Goal: Task Accomplishment & Management: Manage account settings

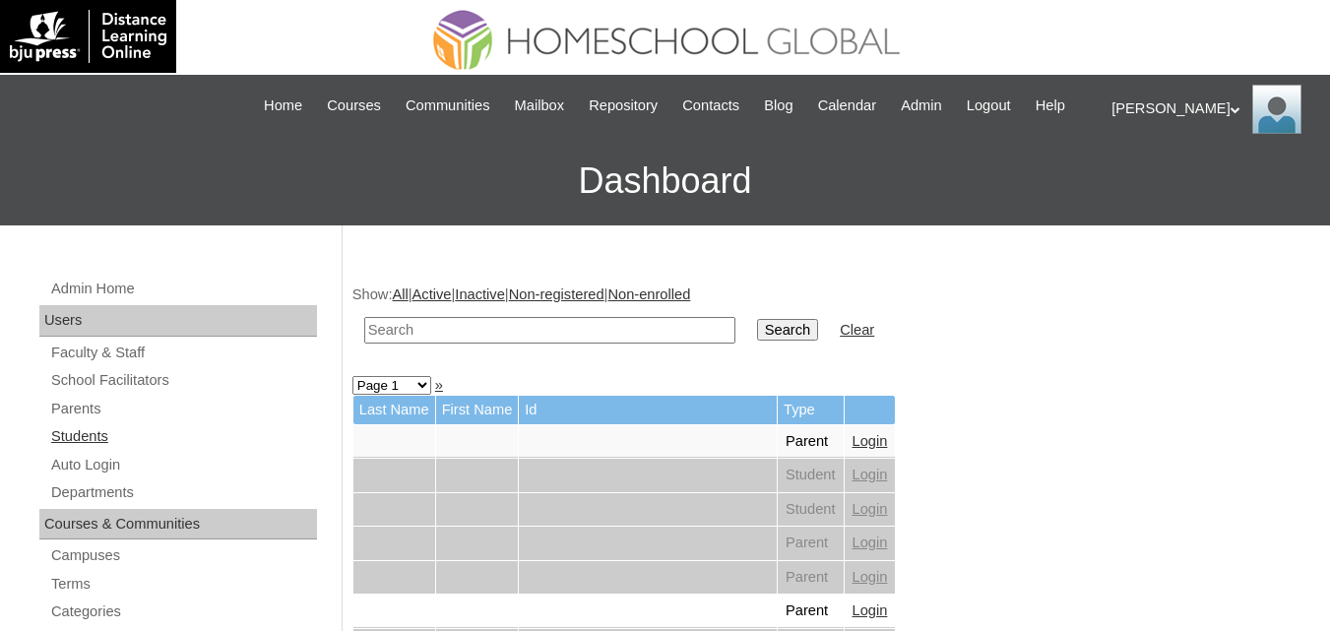
click at [76, 449] on link "Students" at bounding box center [183, 436] width 268 height 25
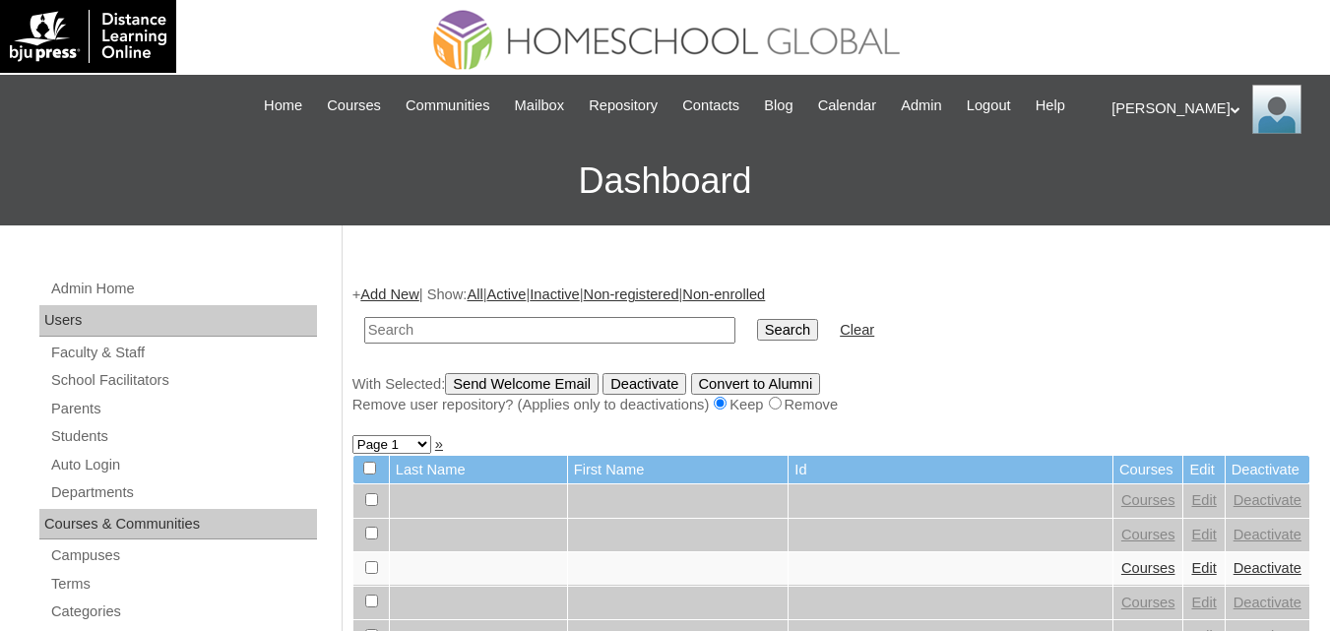
click at [486, 344] on input "text" at bounding box center [549, 330] width 371 height 27
type input "Golloso"
click at [757, 341] on input "Search" at bounding box center [787, 330] width 61 height 22
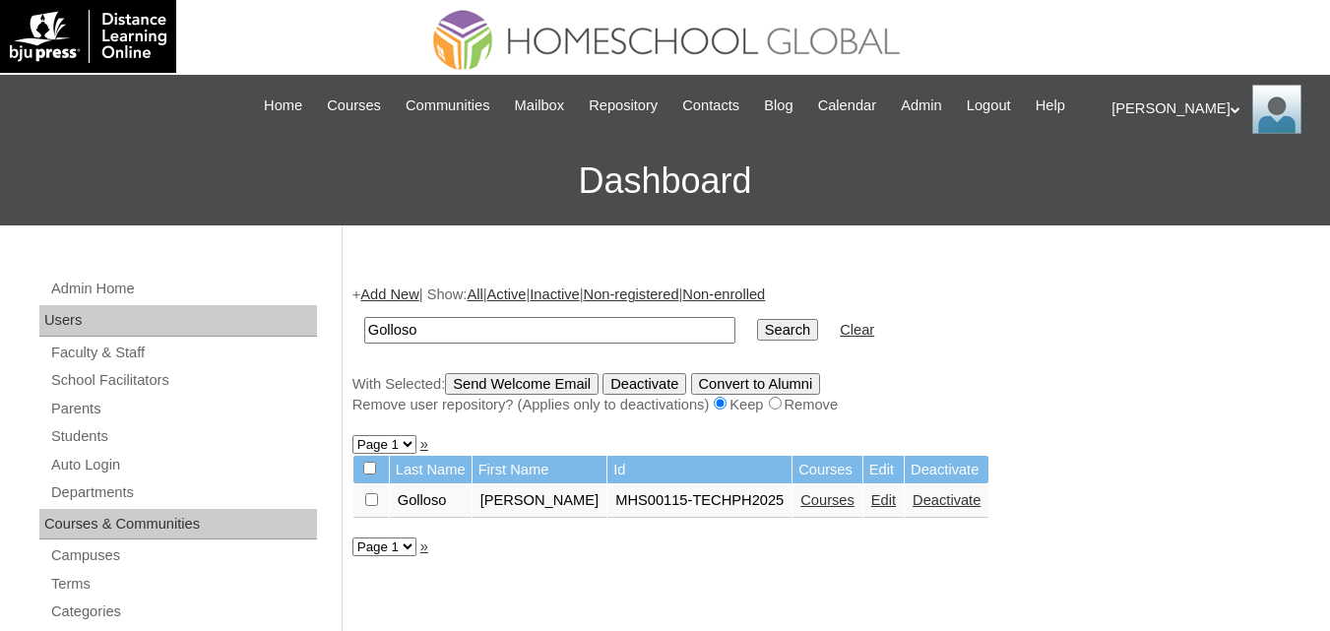
click at [829, 508] on link "Courses" at bounding box center [827, 500] width 54 height 16
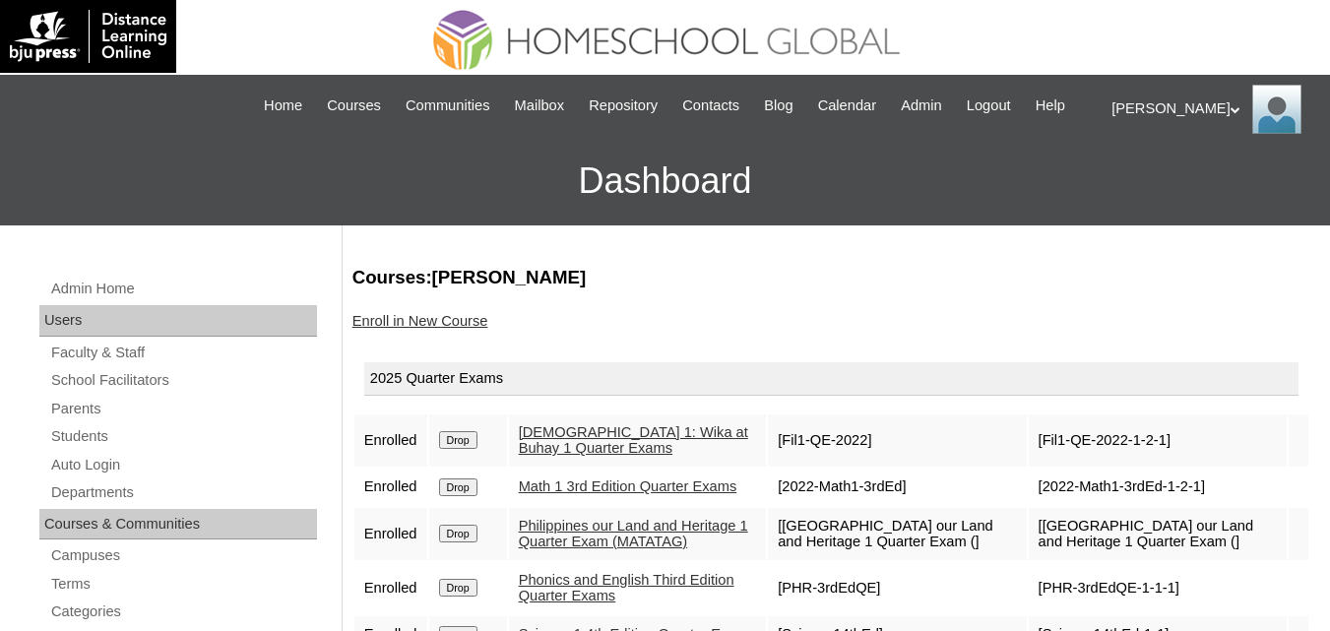
click at [369, 90] on div "|N|Staff|| Skip to Main Content Skip to Sub Navigation Home Courses Communities…" at bounding box center [665, 106] width 854 height 42
click at [363, 104] on span "Courses" at bounding box center [354, 106] width 54 height 23
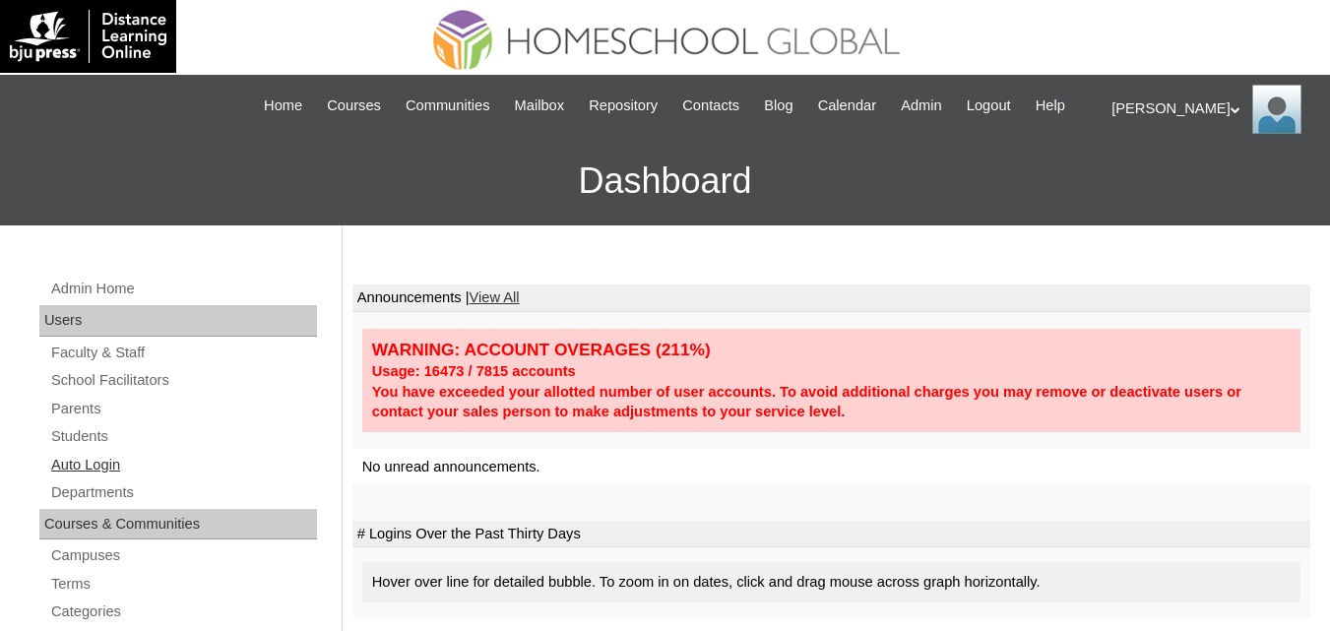
click at [93, 477] on link "Auto Login" at bounding box center [183, 465] width 268 height 25
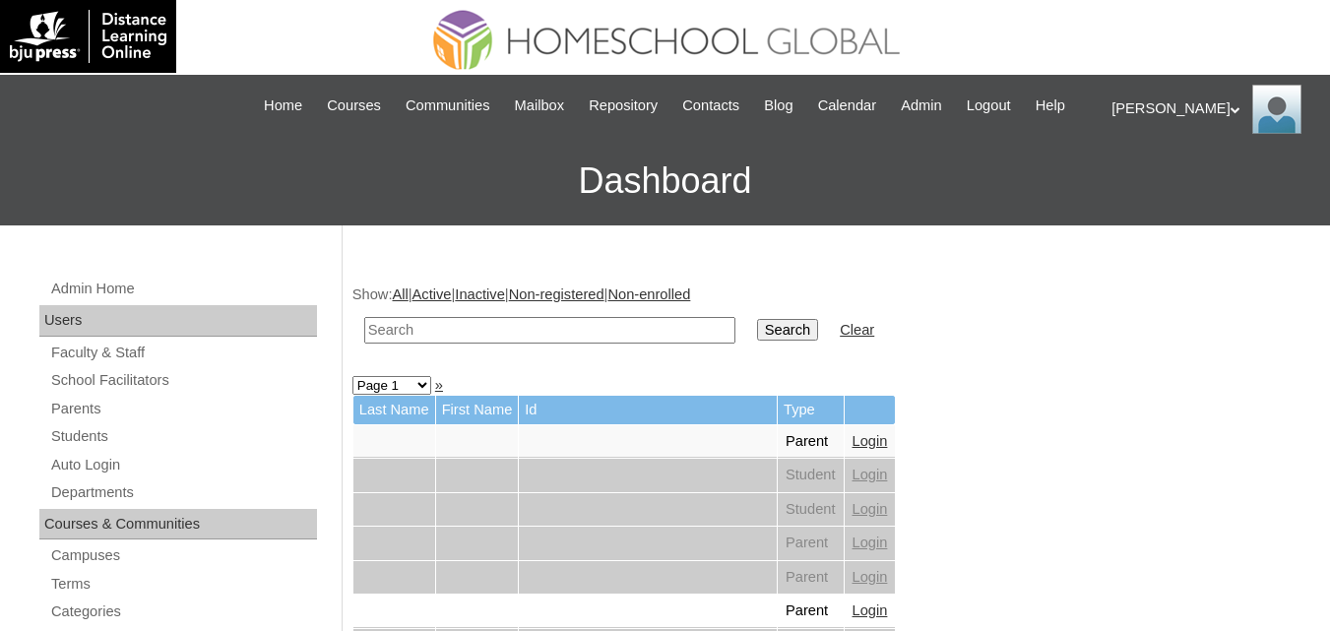
click at [461, 344] on input "text" at bounding box center [549, 330] width 371 height 27
paste input "Wrylie’s Aral Pan don’t have Unit 3 po… thanks"
type input "Wryie"
click at [757, 319] on input "Search" at bounding box center [787, 330] width 61 height 22
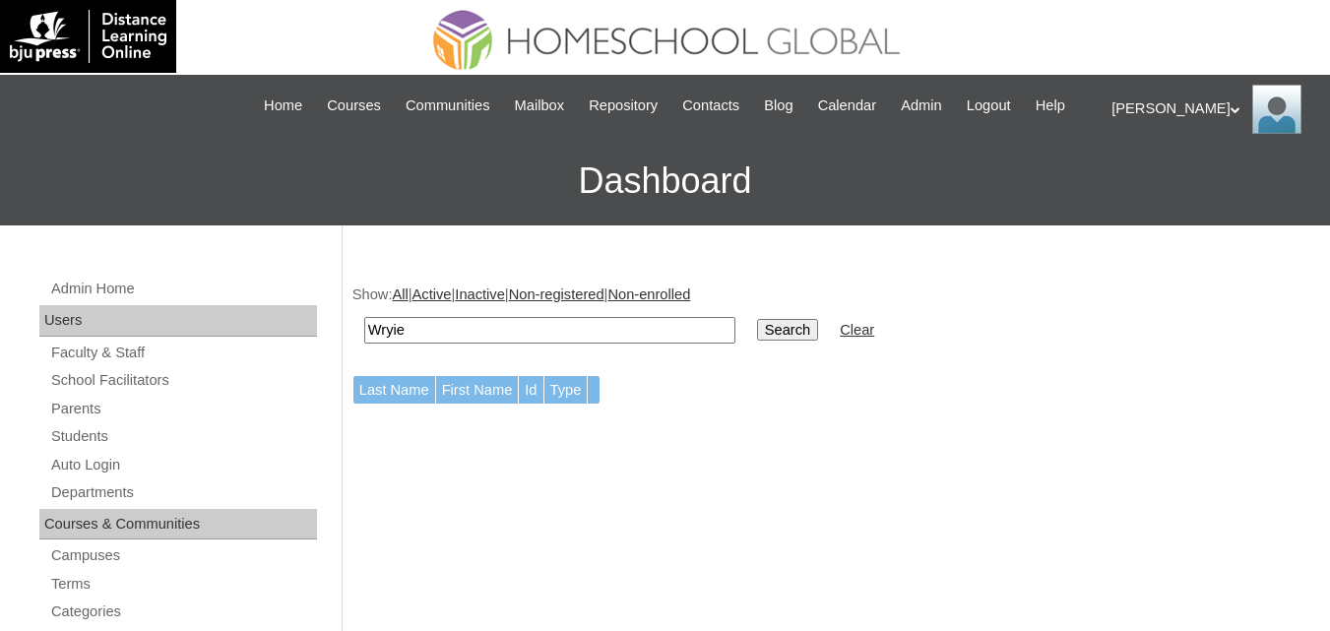
paste input "l"
type input "Wrylie"
click at [757, 341] on input "Search" at bounding box center [787, 330] width 61 height 22
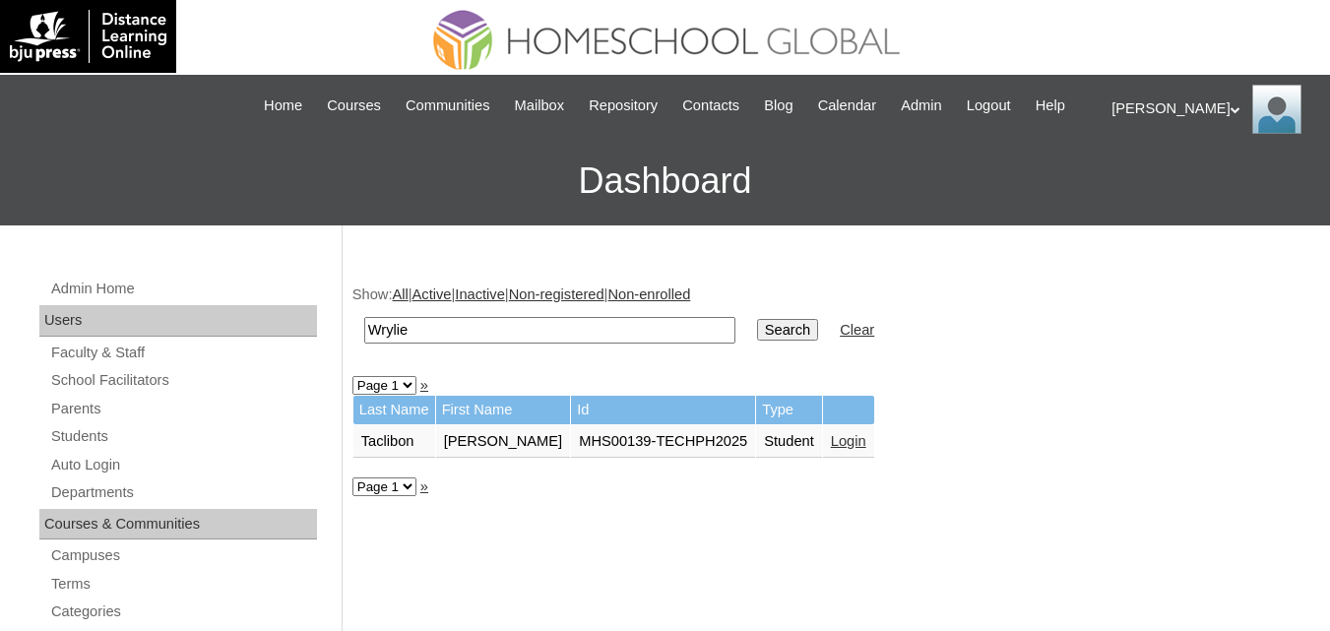
click at [831, 449] on link "Login" at bounding box center [848, 441] width 35 height 16
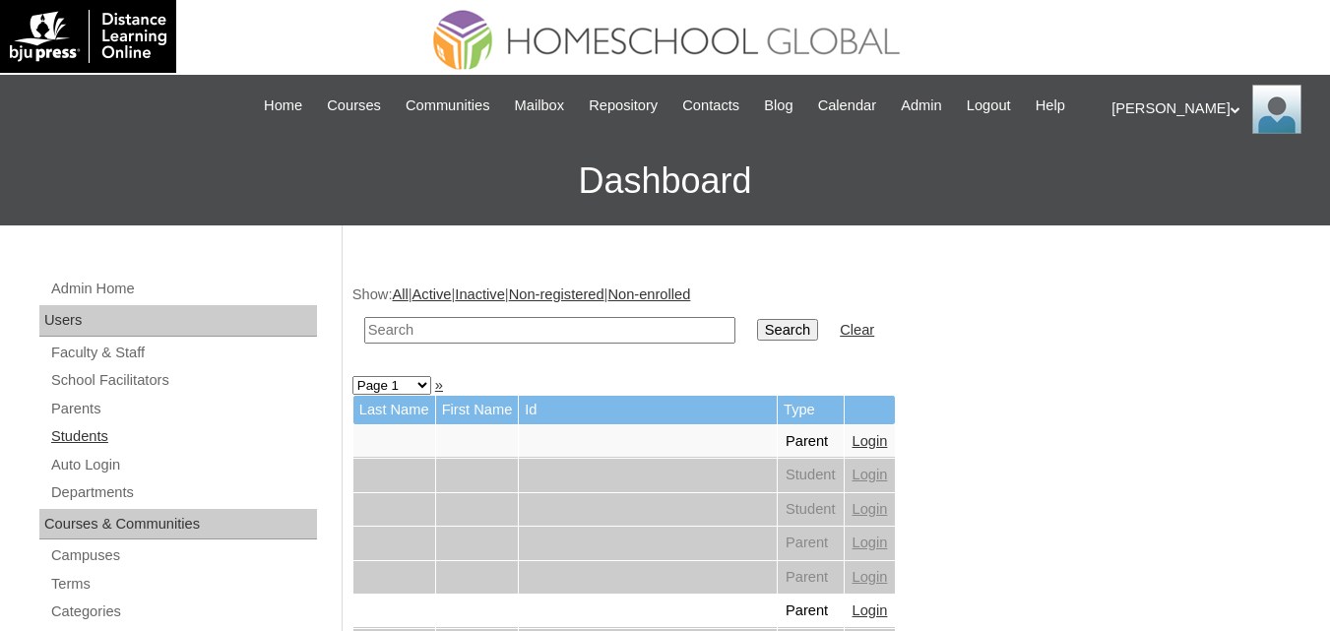
click at [78, 449] on link "Students" at bounding box center [183, 436] width 268 height 25
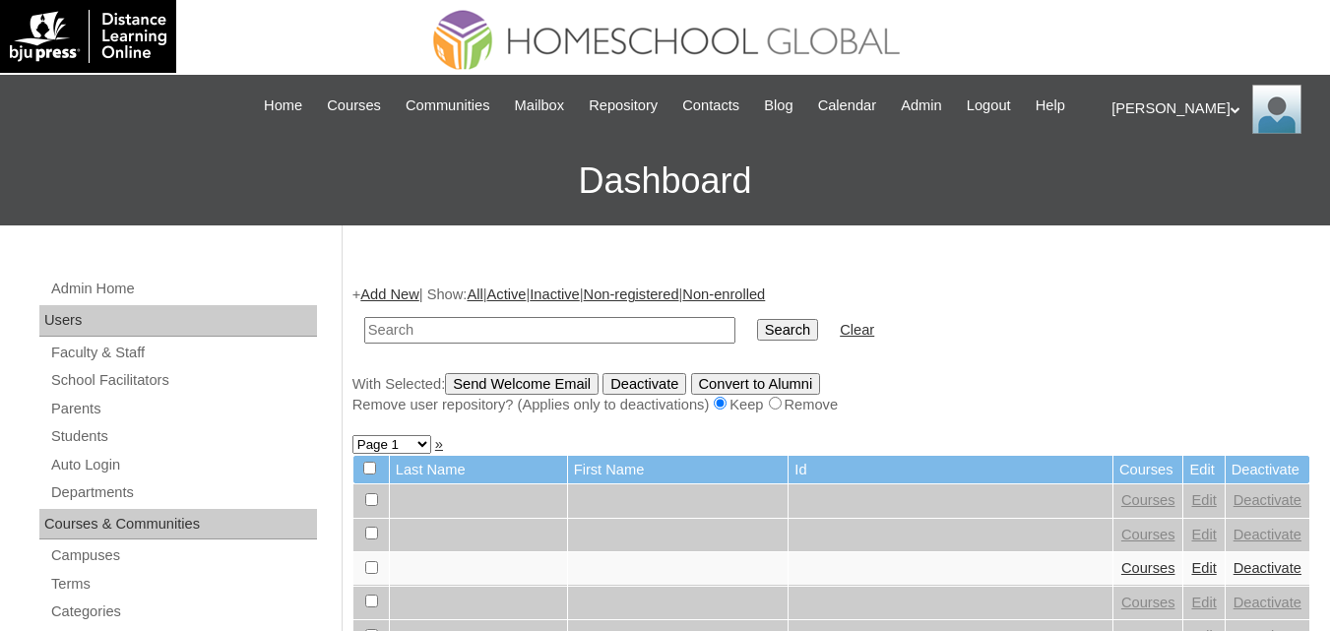
click at [461, 344] on input "text" at bounding box center [549, 330] width 371 height 27
type input "MHS00181-TECHPH2025"
click at [757, 341] on input "Search" at bounding box center [787, 330] width 61 height 22
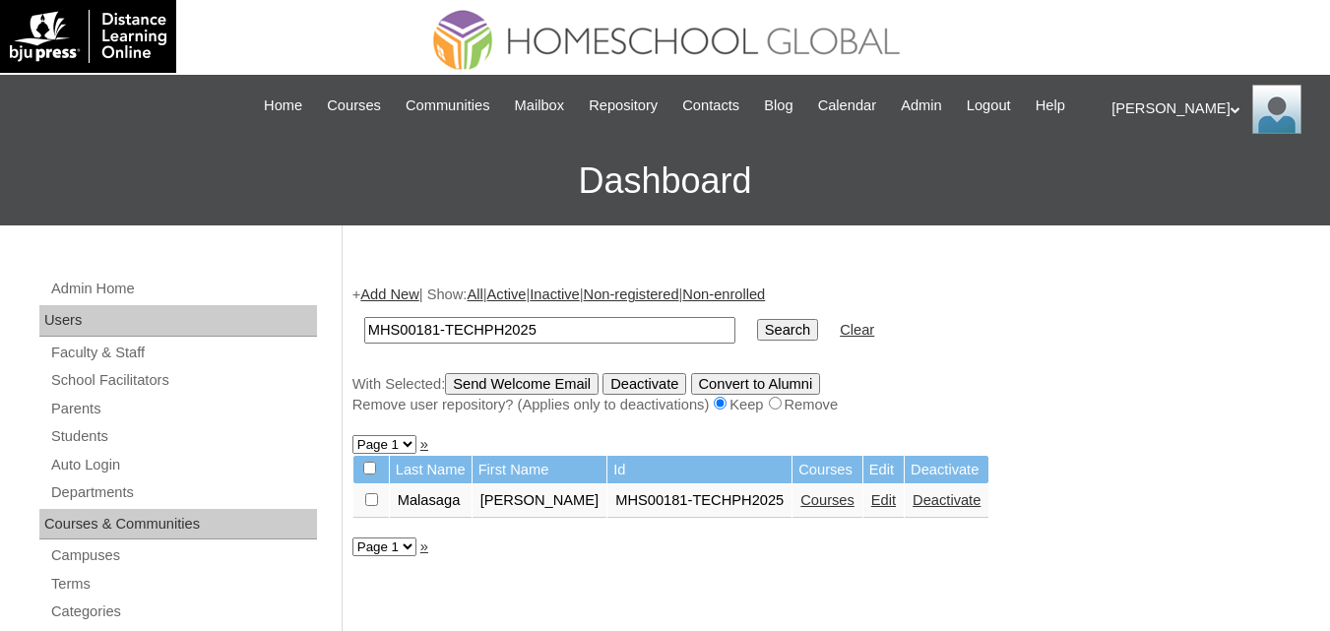
click at [871, 508] on link "Edit" at bounding box center [883, 500] width 25 height 16
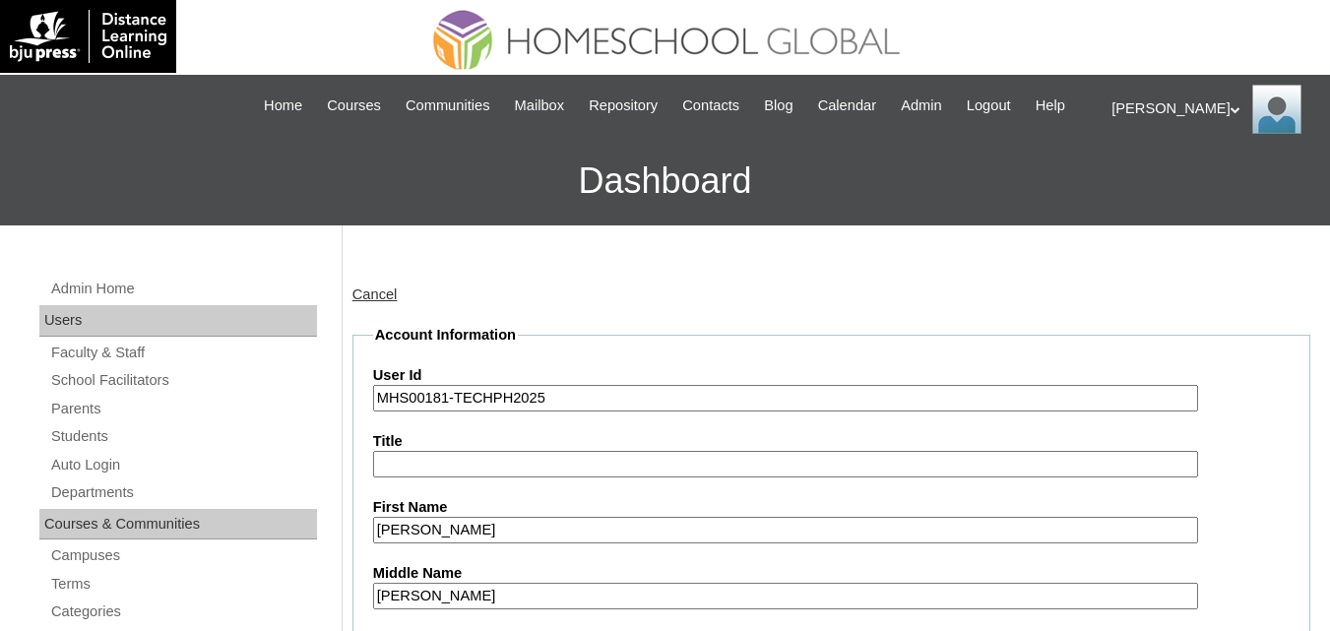
click at [411, 543] on input "[PERSON_NAME]" at bounding box center [785, 530] width 825 height 27
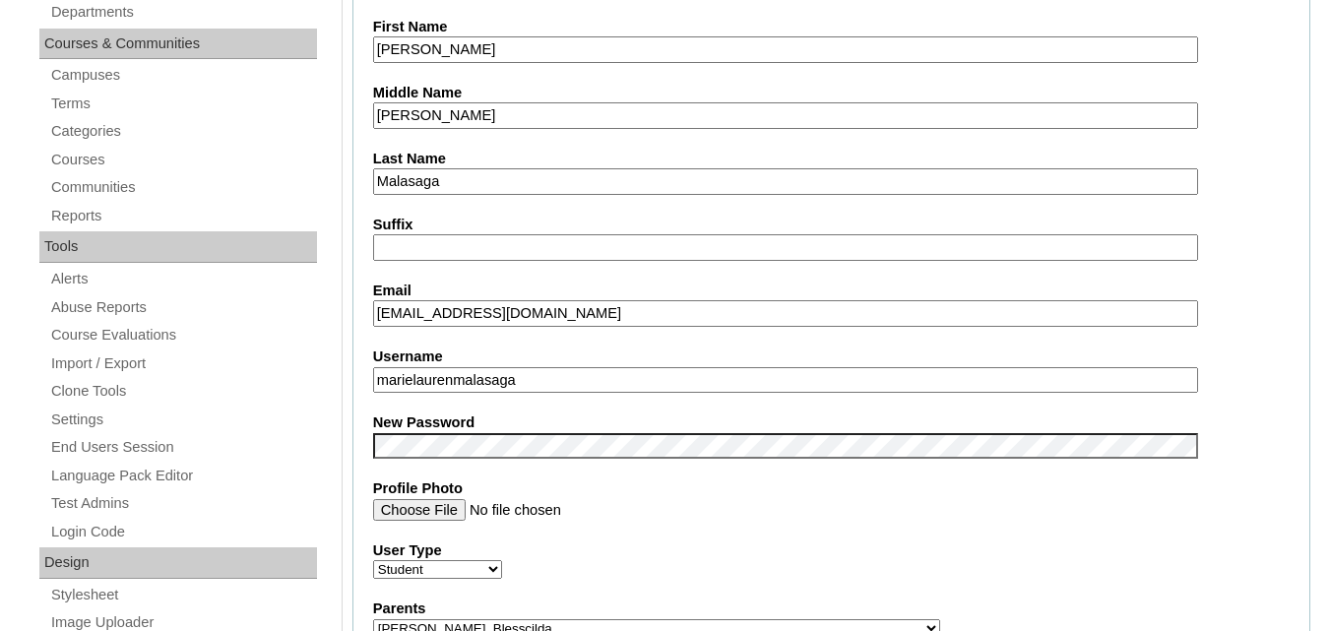
scroll to position [492, 0]
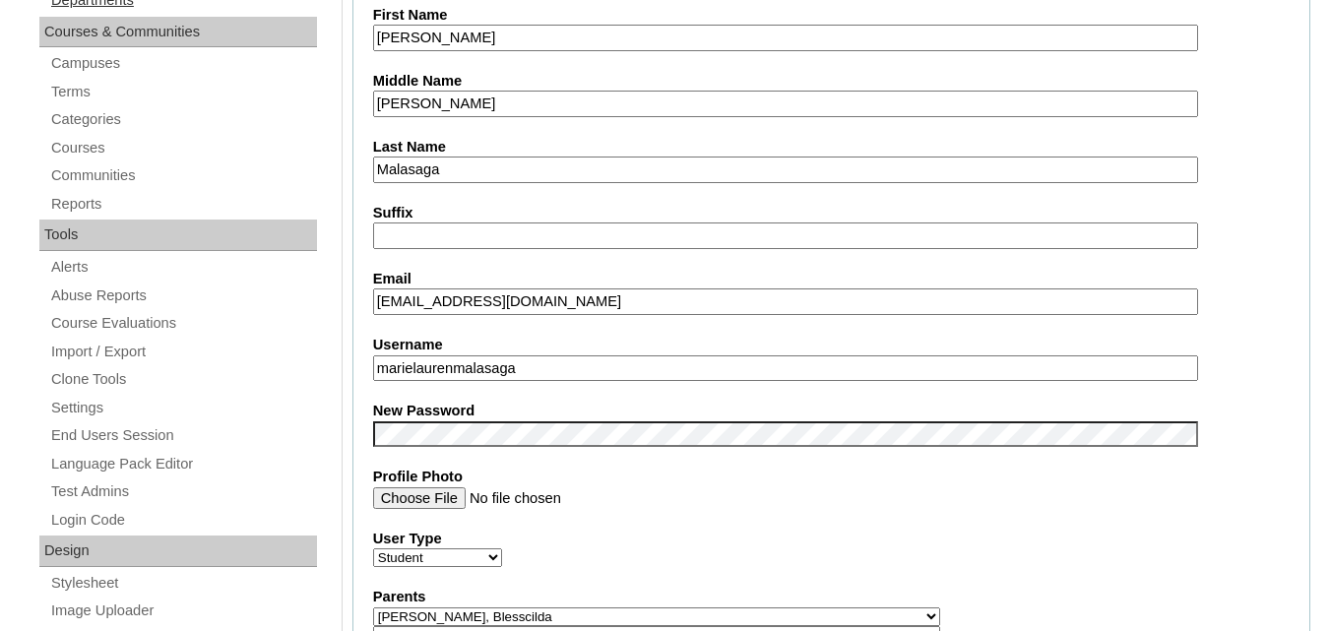
type input "[PERSON_NAME]"
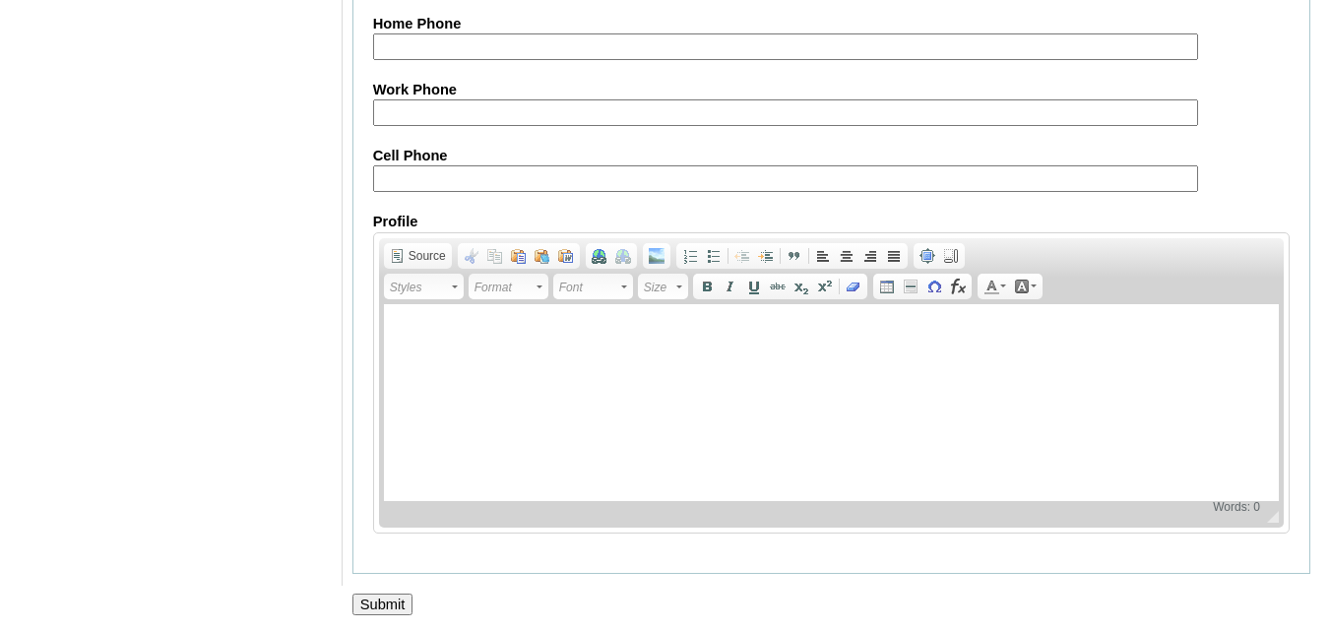
scroll to position [2392, 0]
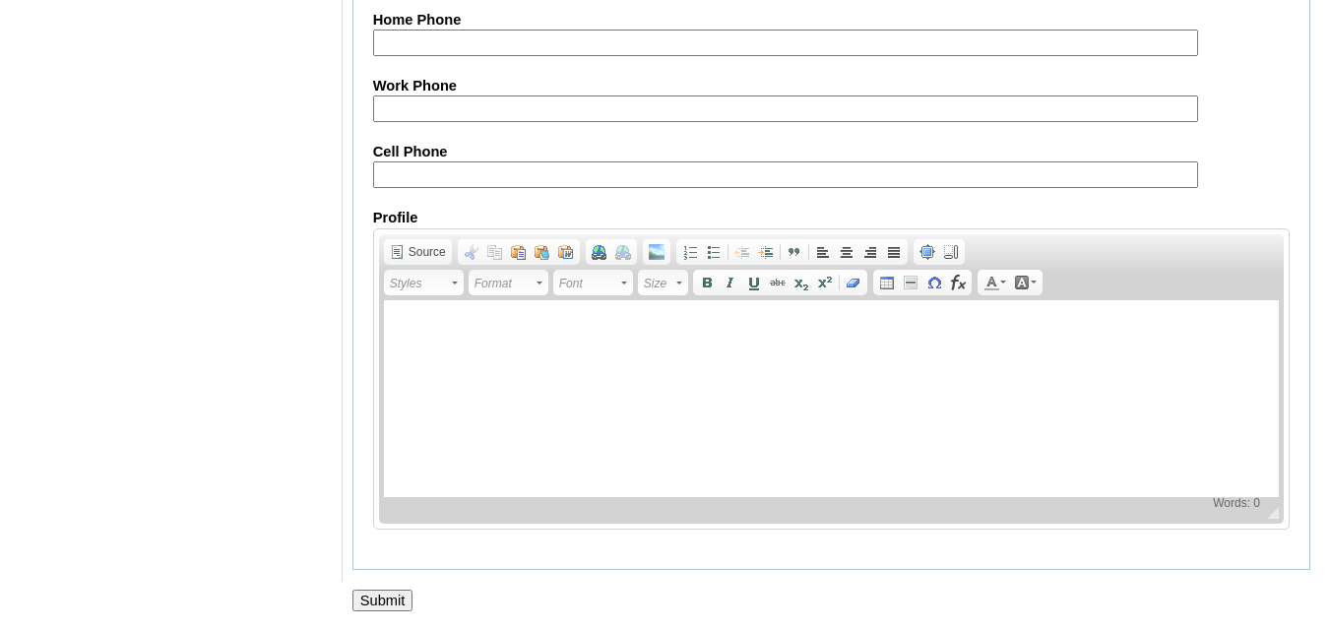
click at [406, 594] on input "Submit" at bounding box center [382, 601] width 61 height 22
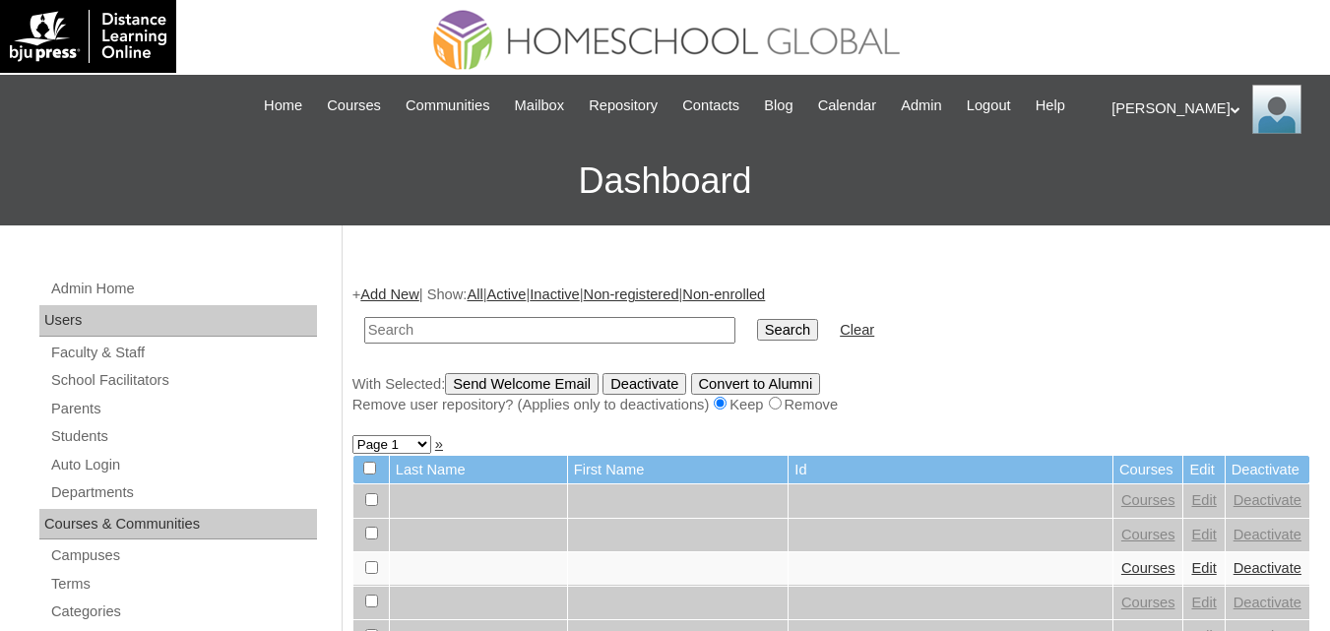
click at [490, 344] on input "text" at bounding box center [549, 330] width 371 height 27
click at [84, 477] on link "Auto Login" at bounding box center [183, 465] width 268 height 25
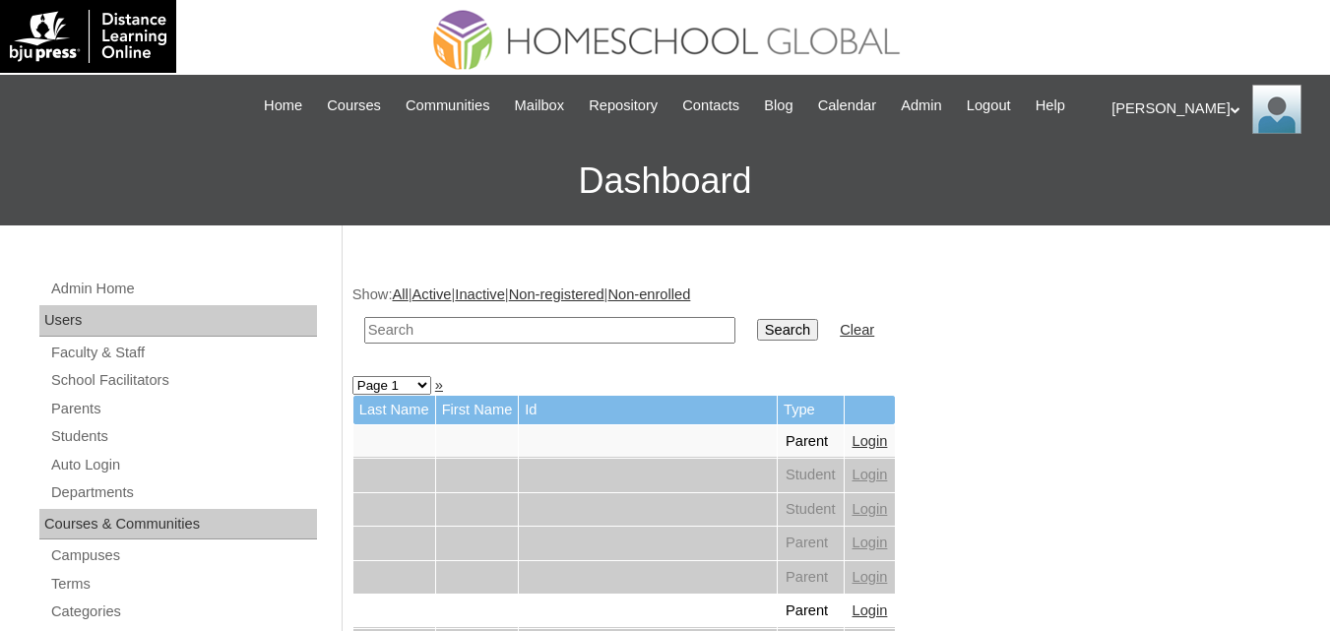
drag, startPoint x: 0, startPoint y: 0, endPoint x: 501, endPoint y: 349, distance: 610.9
click at [501, 344] on input "text" at bounding box center [549, 330] width 371 height 27
paste input "250006459"
drag, startPoint x: 487, startPoint y: 355, endPoint x: 308, endPoint y: 353, distance: 179.2
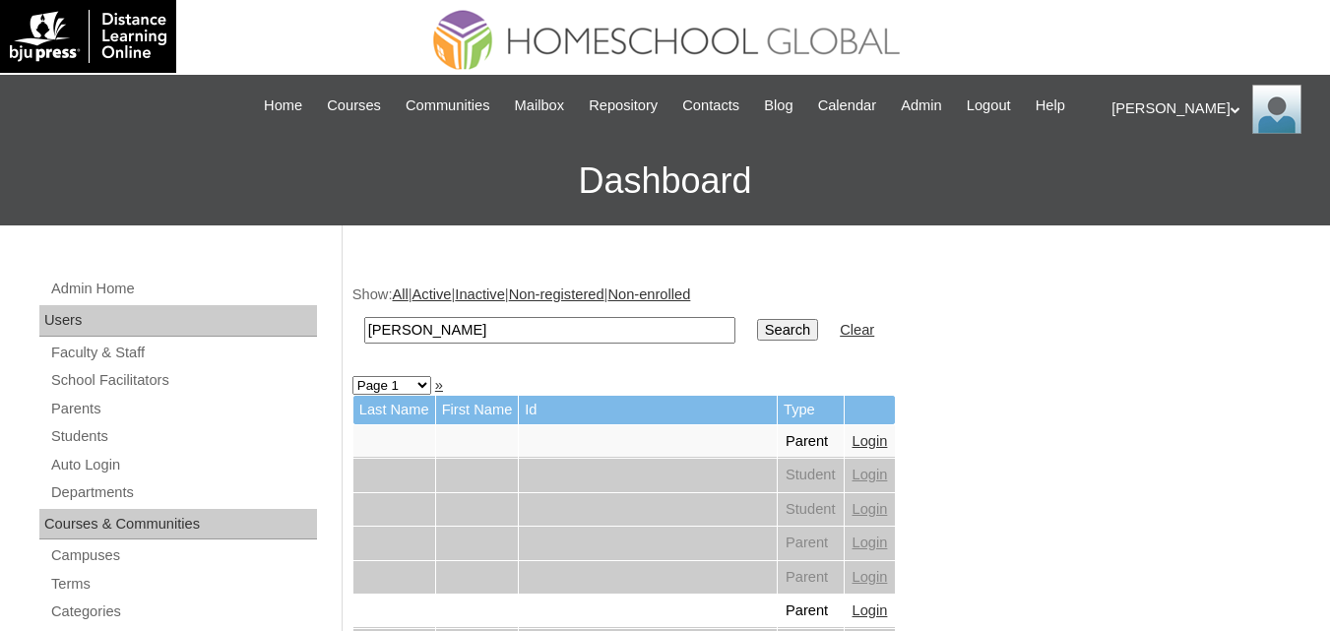
type input "marie lauren"
click at [757, 319] on input "Search" at bounding box center [787, 330] width 61 height 22
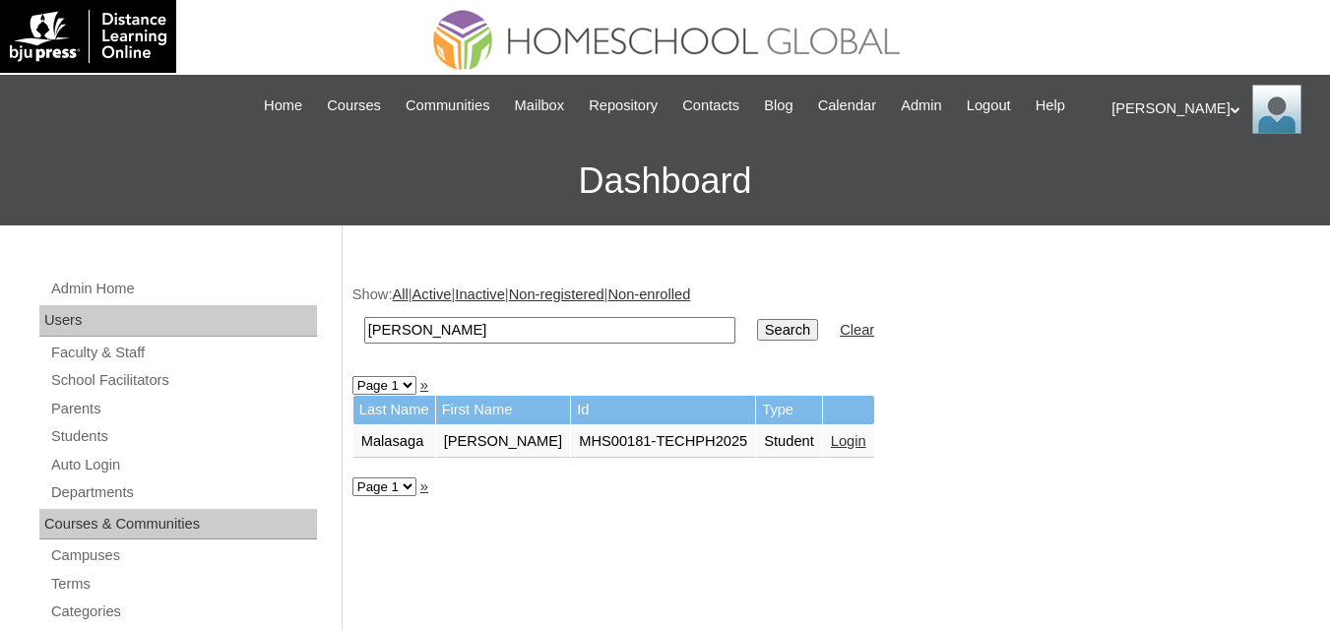
click at [843, 449] on link "Login" at bounding box center [848, 441] width 35 height 16
